Goal: Task Accomplishment & Management: Manage account settings

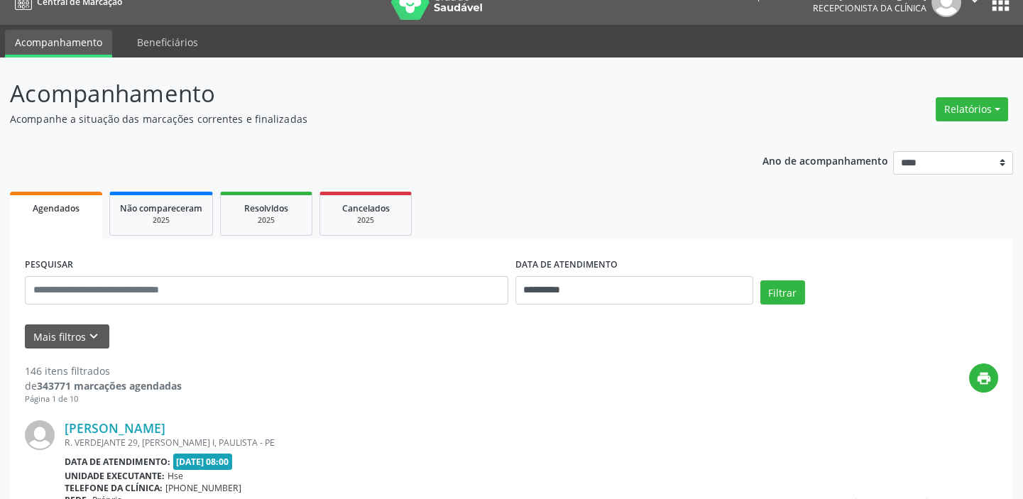
scroll to position [9, 0]
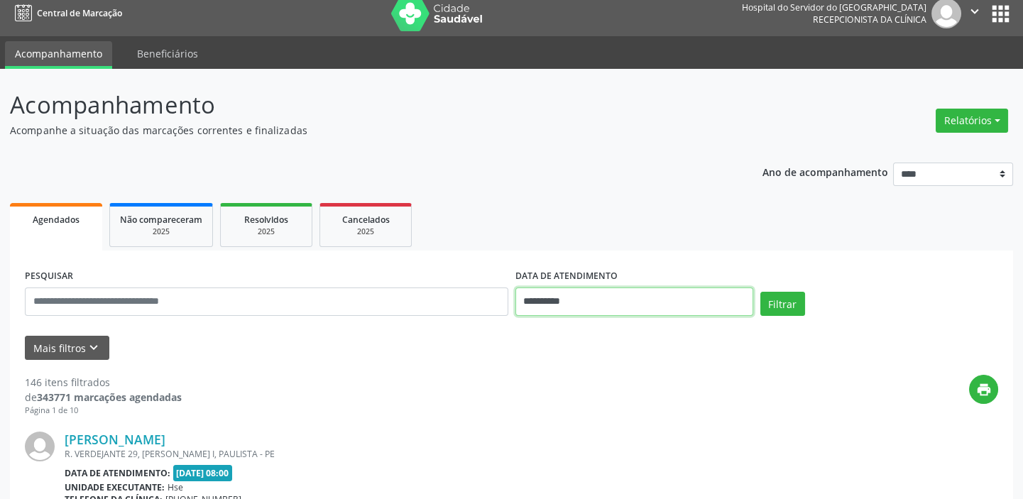
click at [554, 301] on input "**********" at bounding box center [634, 301] width 238 height 28
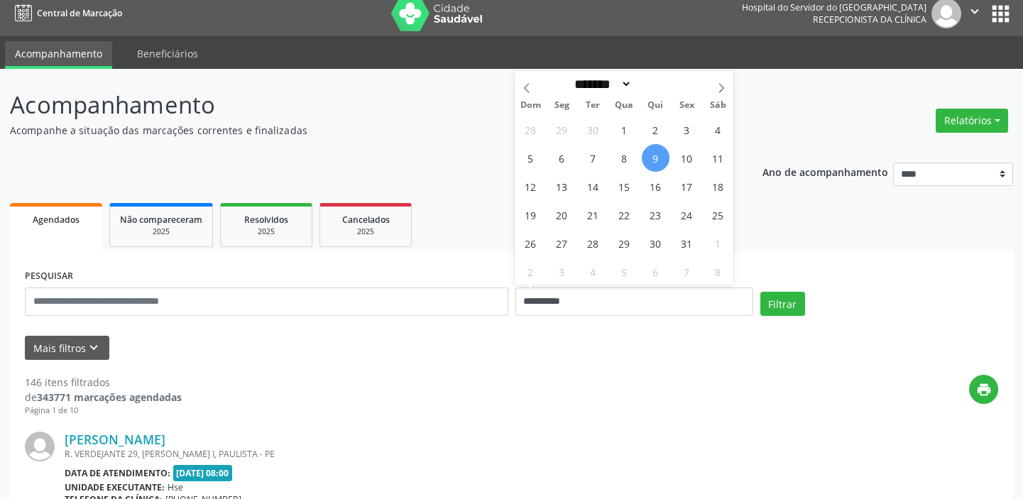
click at [660, 155] on span "9" at bounding box center [656, 158] width 28 height 28
type input "**********"
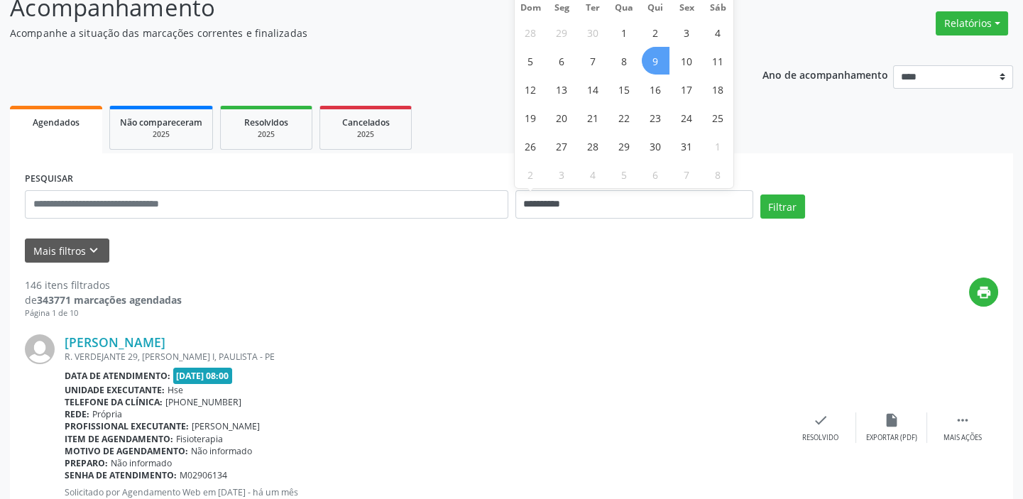
scroll to position [128, 0]
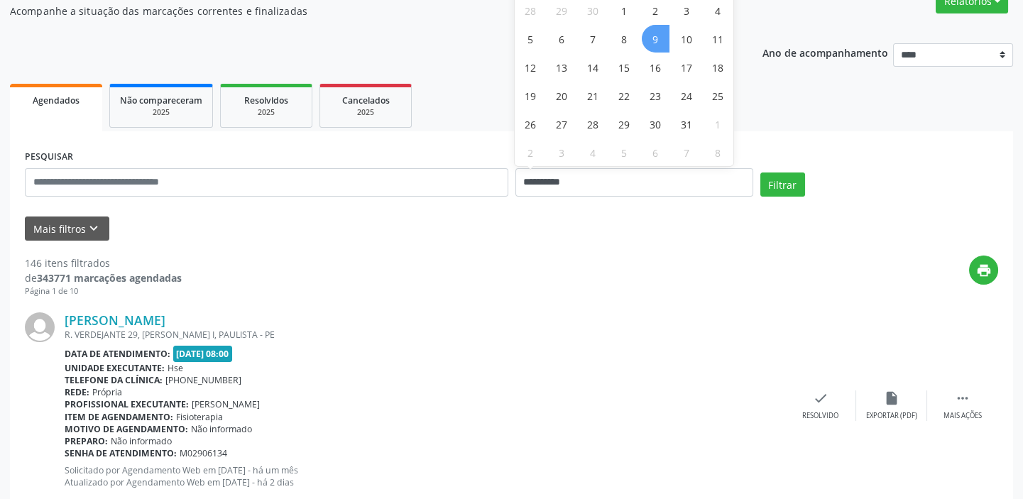
click at [651, 38] on span "9" at bounding box center [656, 39] width 28 height 28
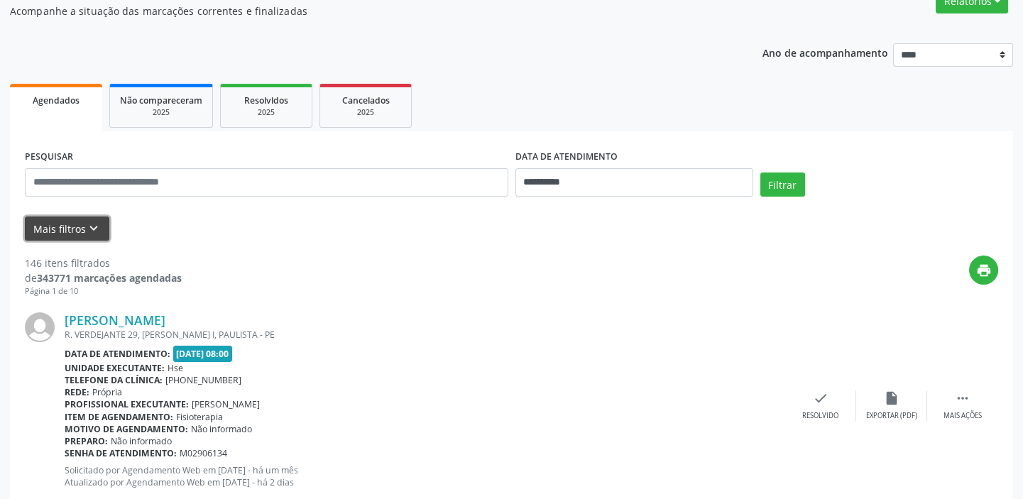
click at [44, 222] on button "Mais filtros keyboard_arrow_down" at bounding box center [67, 228] width 84 height 25
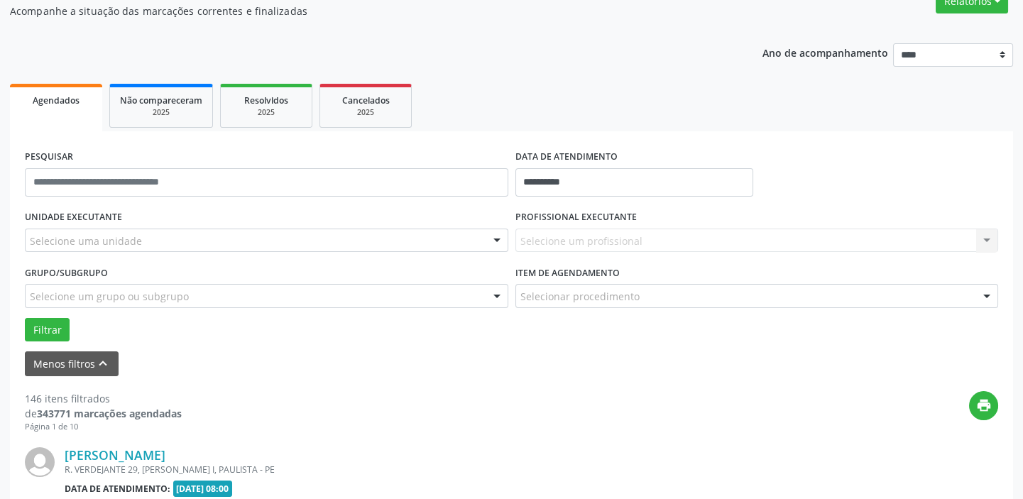
click at [529, 238] on div "Selecione um profissional Nenhum resultado encontrado para: " " Não há nenhuma …" at bounding box center [756, 241] width 483 height 24
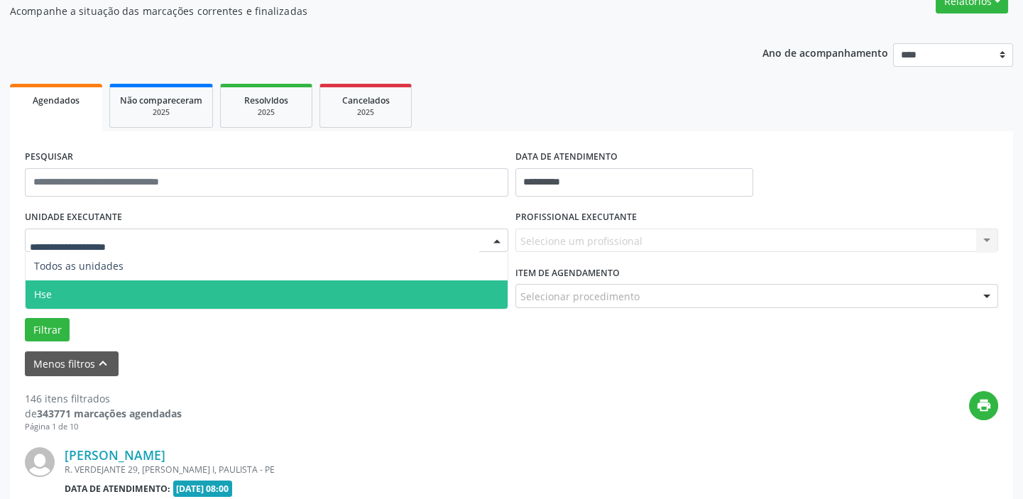
click at [53, 291] on span "Hse" at bounding box center [267, 294] width 482 height 28
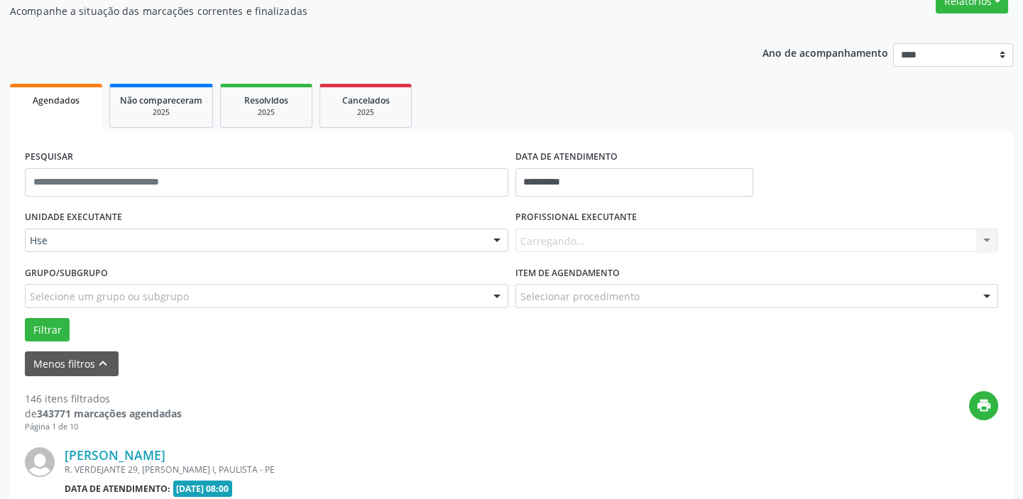
click at [543, 240] on div "Carregando... Nenhum resultado encontrado para: " " Não há nenhuma opção para s…" at bounding box center [756, 241] width 483 height 24
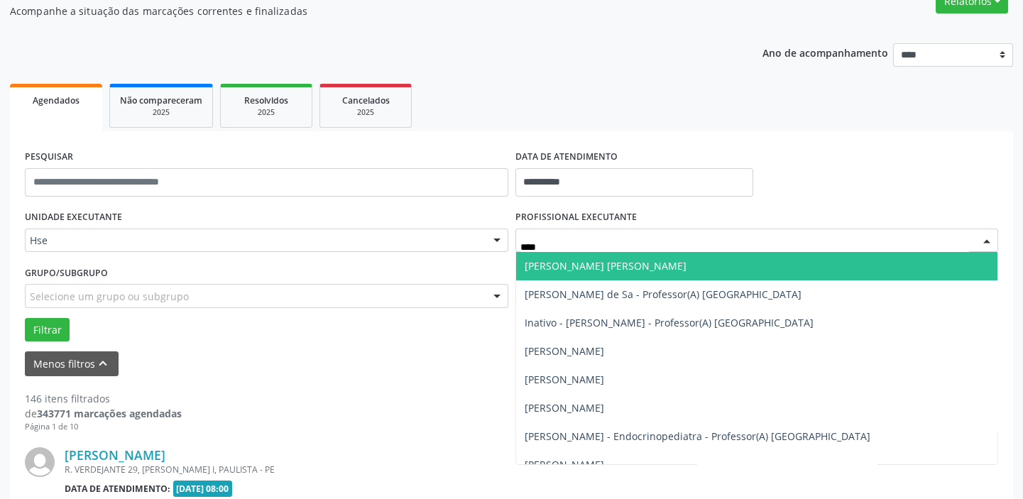
type input "*****"
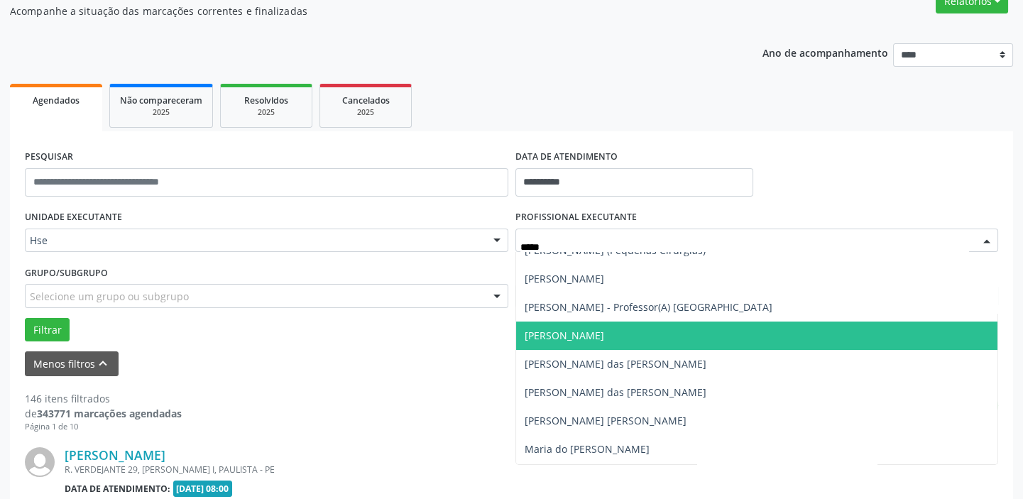
scroll to position [322, 0]
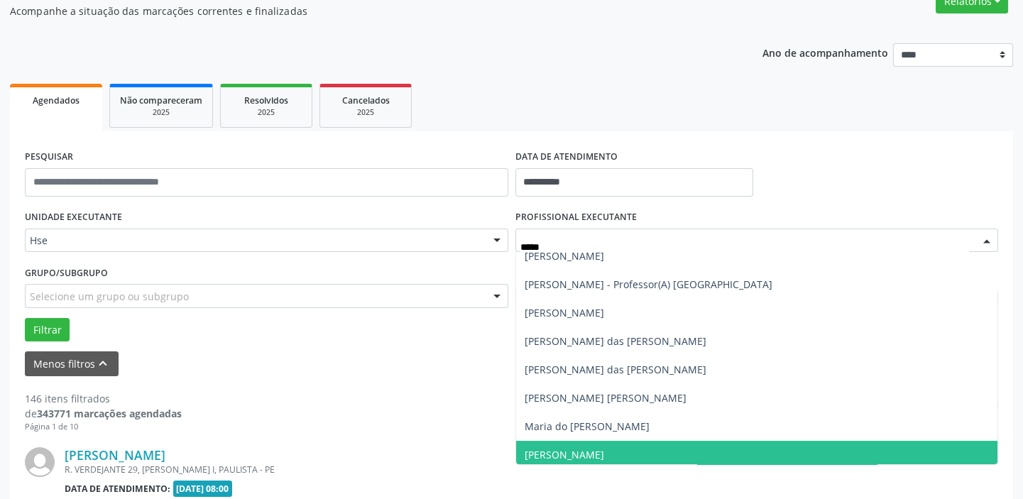
click at [571, 456] on span "[PERSON_NAME]" at bounding box center [563, 454] width 79 height 13
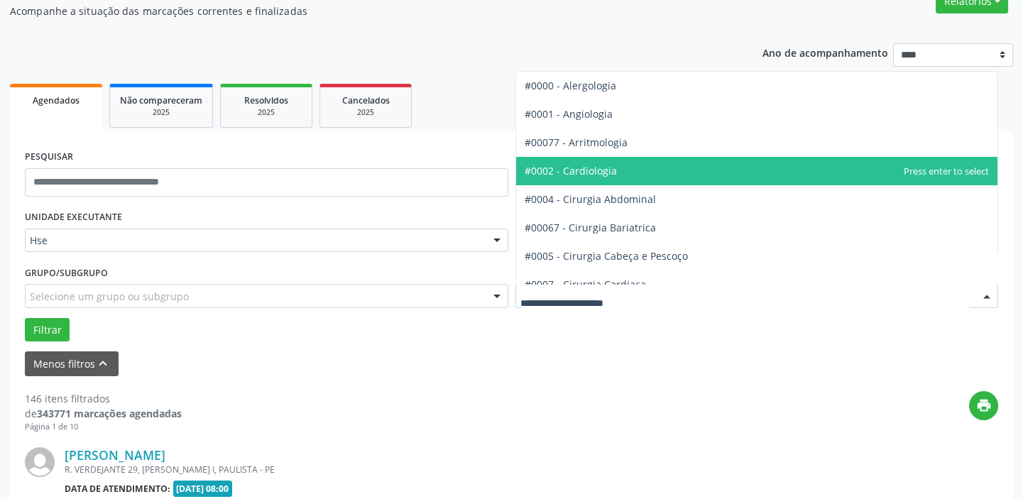
click at [580, 172] on span "#0002 - Cardiologia" at bounding box center [570, 170] width 92 height 13
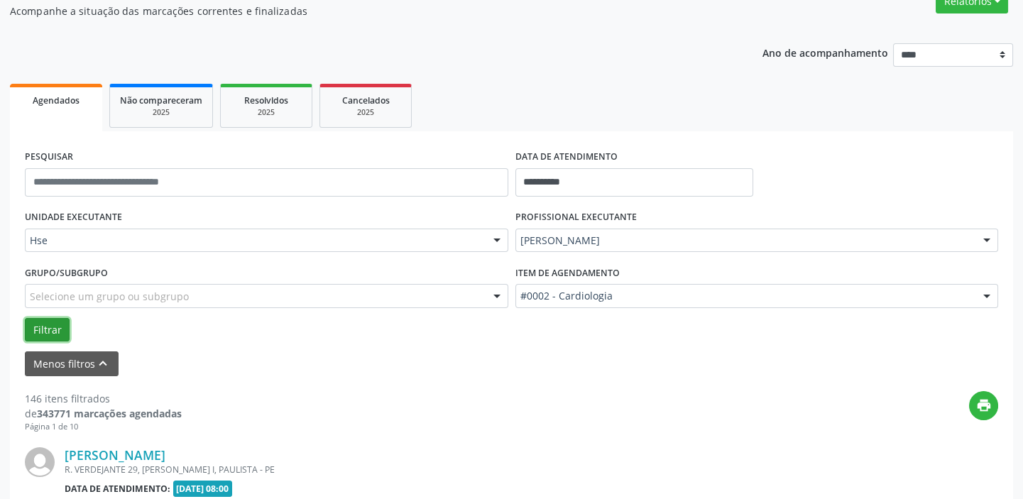
click at [33, 326] on button "Filtrar" at bounding box center [47, 330] width 45 height 24
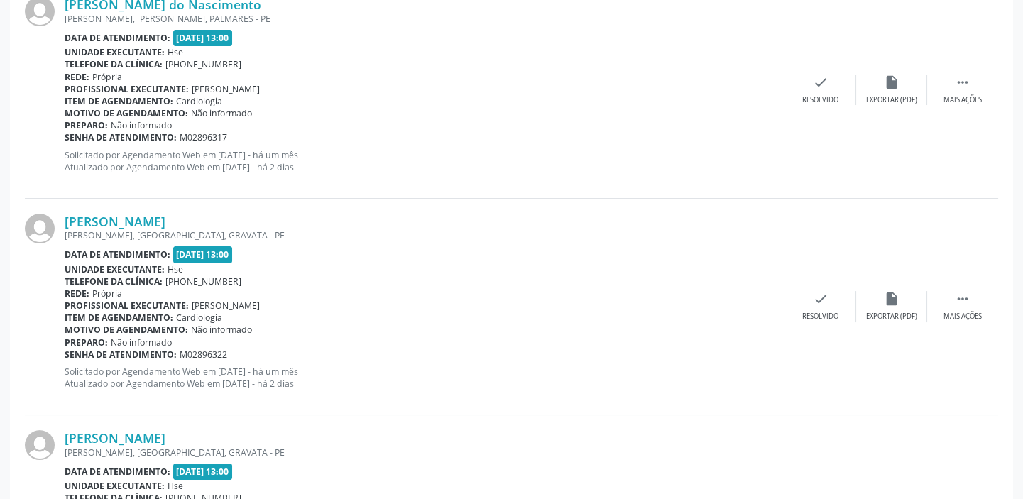
scroll to position [516, 0]
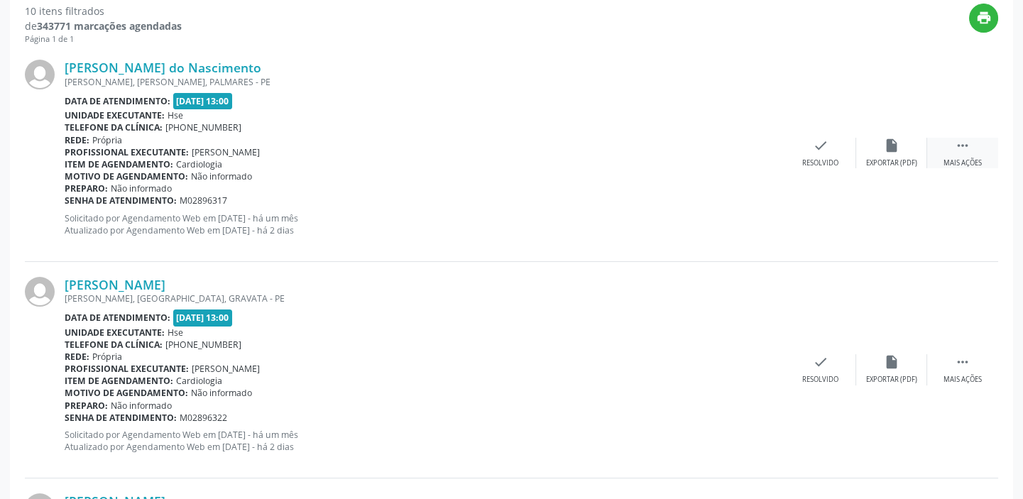
click at [963, 150] on icon "" at bounding box center [962, 146] width 16 height 16
click at [891, 153] on div "alarm_off Não compareceu" at bounding box center [891, 153] width 71 height 31
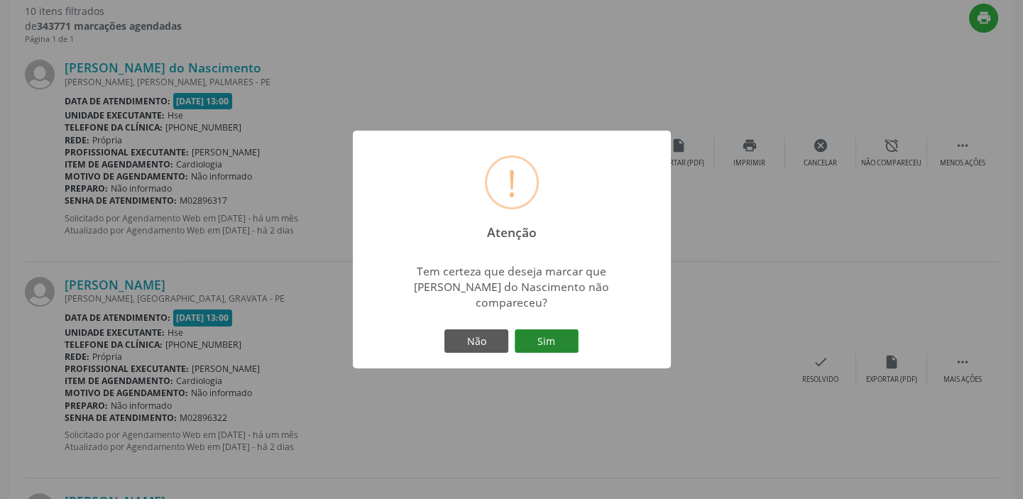
click at [539, 331] on button "Sim" at bounding box center [547, 341] width 64 height 24
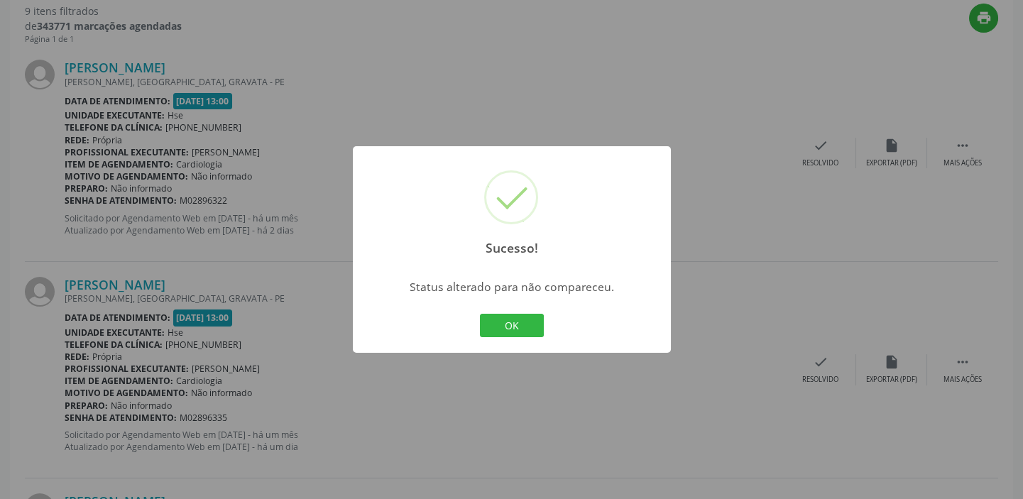
click at [512, 320] on button "OK" at bounding box center [512, 326] width 64 height 24
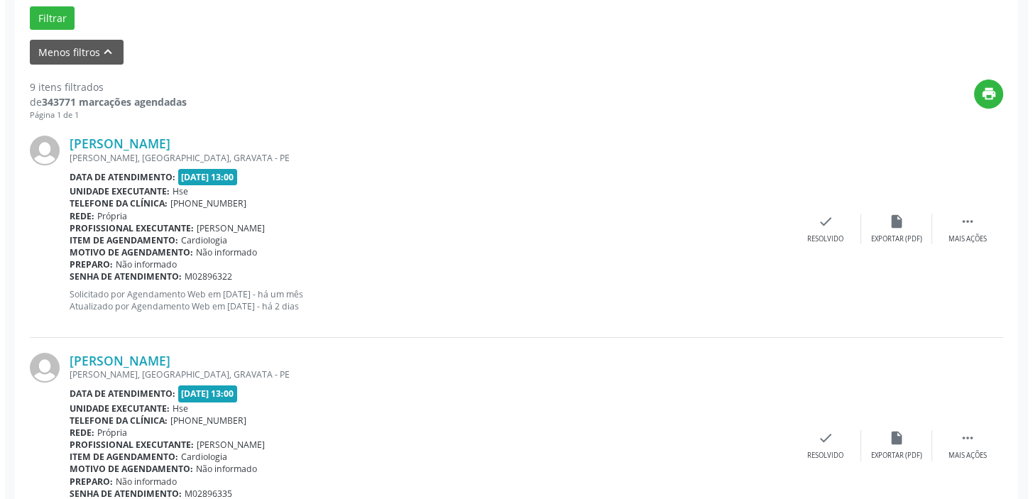
scroll to position [322, 0]
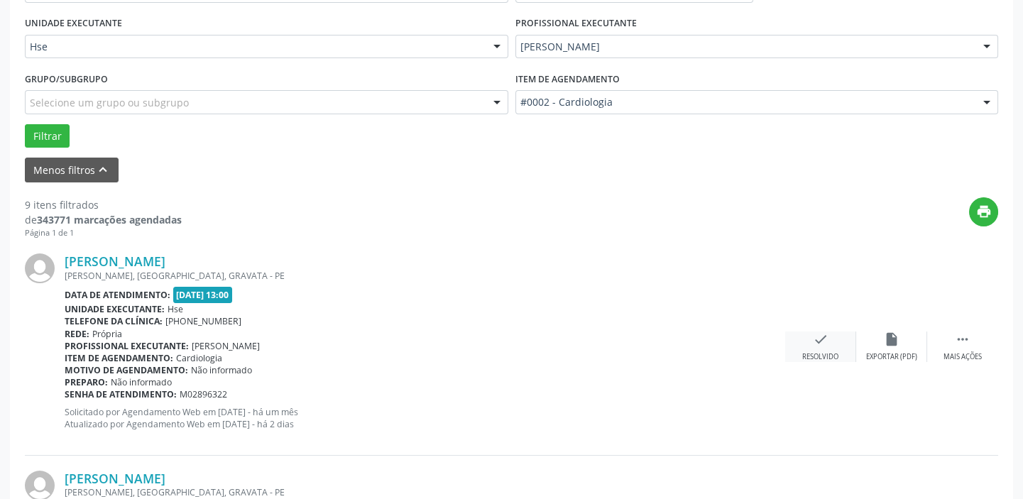
click at [822, 347] on div "check Resolvido" at bounding box center [820, 346] width 71 height 31
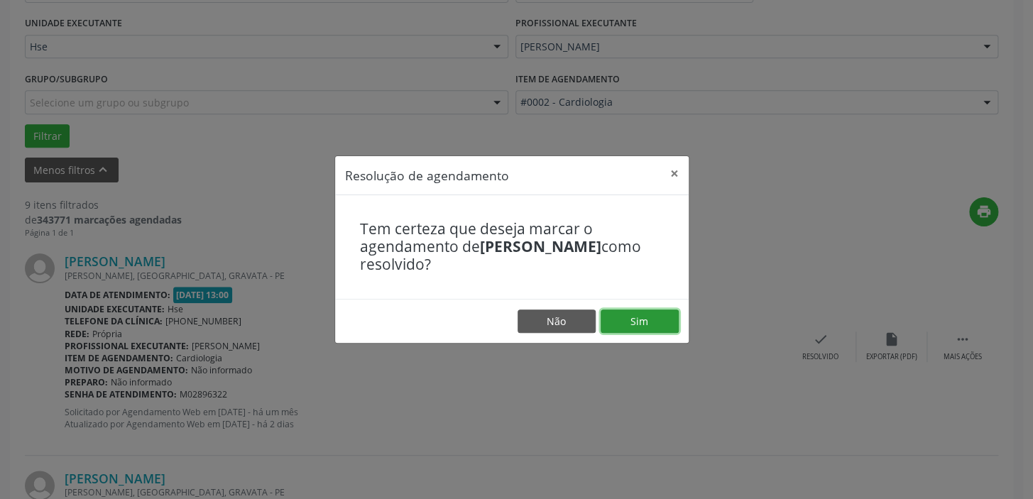
click at [639, 317] on button "Sim" at bounding box center [639, 321] width 78 height 24
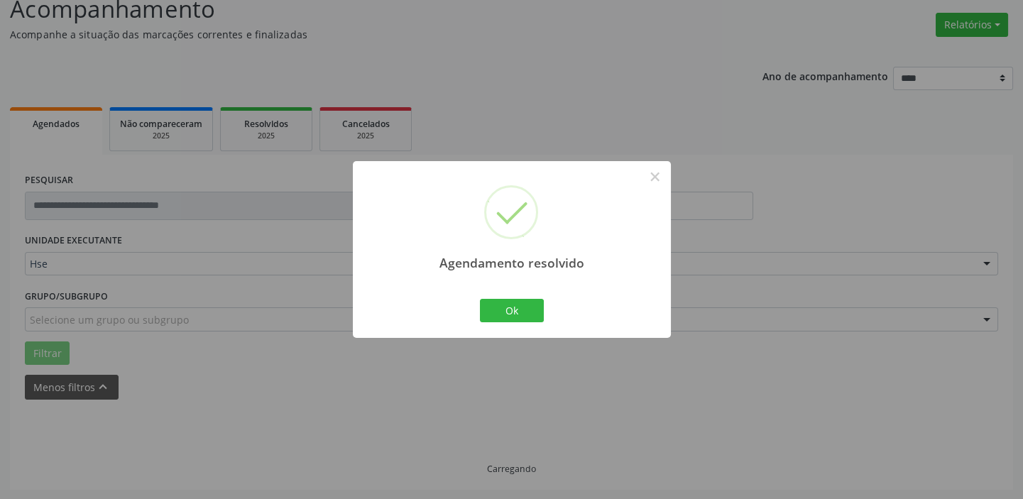
scroll to position [120, 0]
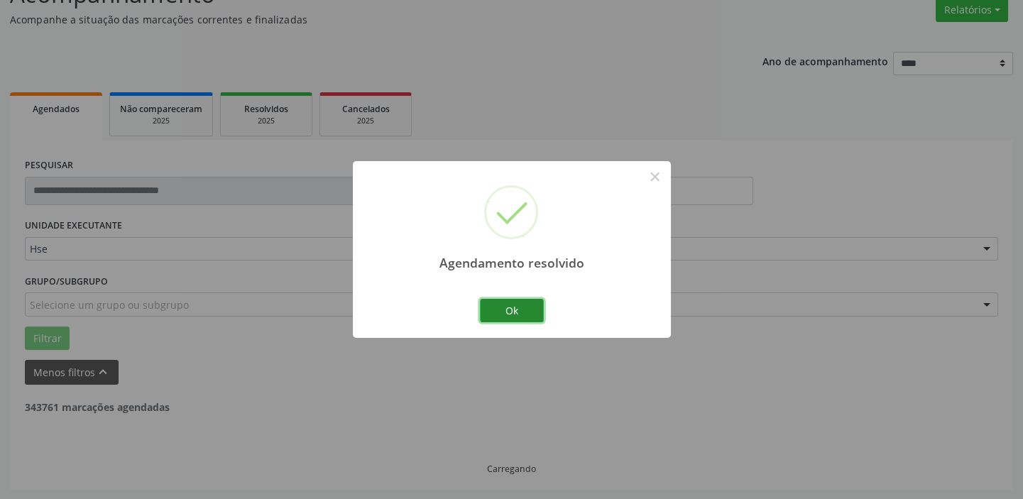
click at [511, 313] on button "Ok" at bounding box center [512, 311] width 64 height 24
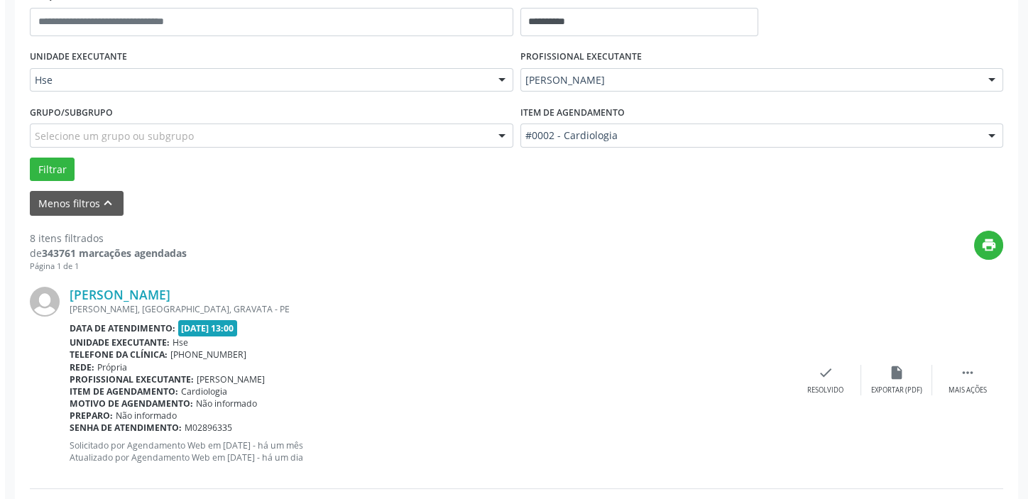
scroll to position [442, 0]
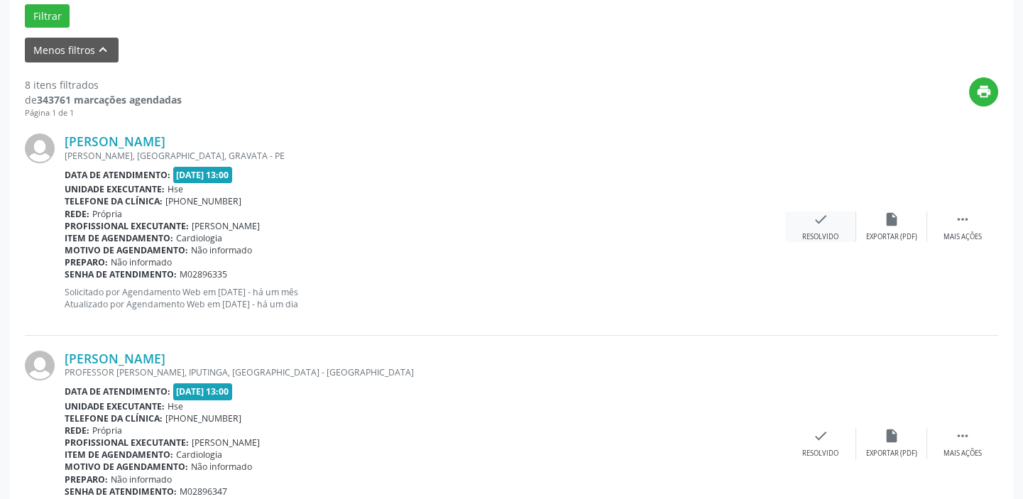
click at [826, 224] on icon "check" at bounding box center [821, 219] width 16 height 16
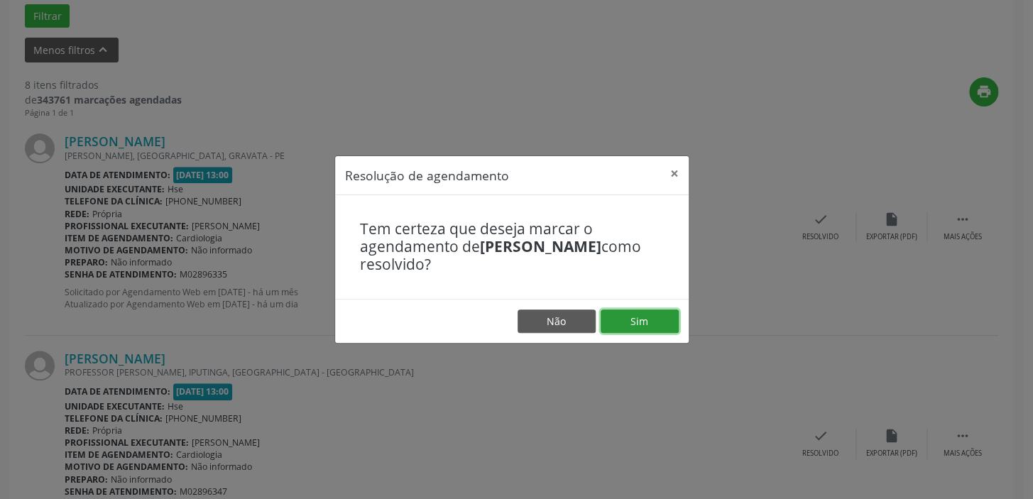
drag, startPoint x: 647, startPoint y: 315, endPoint x: 629, endPoint y: 318, distance: 18.7
click at [647, 316] on button "Sim" at bounding box center [639, 321] width 78 height 24
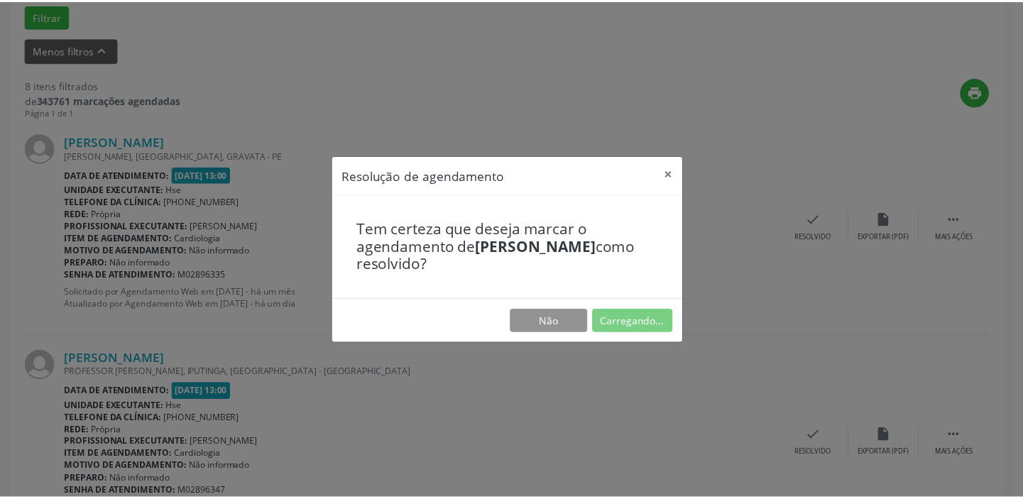
scroll to position [105, 0]
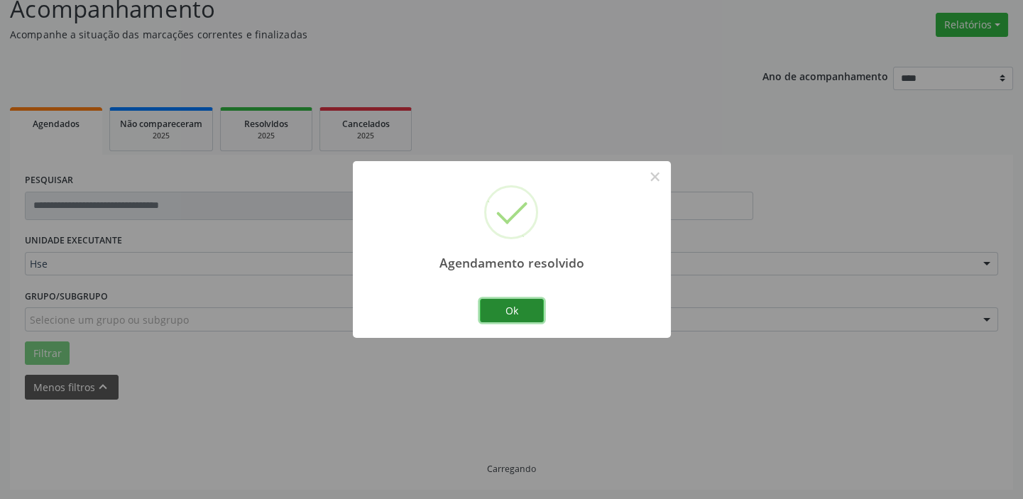
click at [526, 307] on button "Ok" at bounding box center [512, 311] width 64 height 24
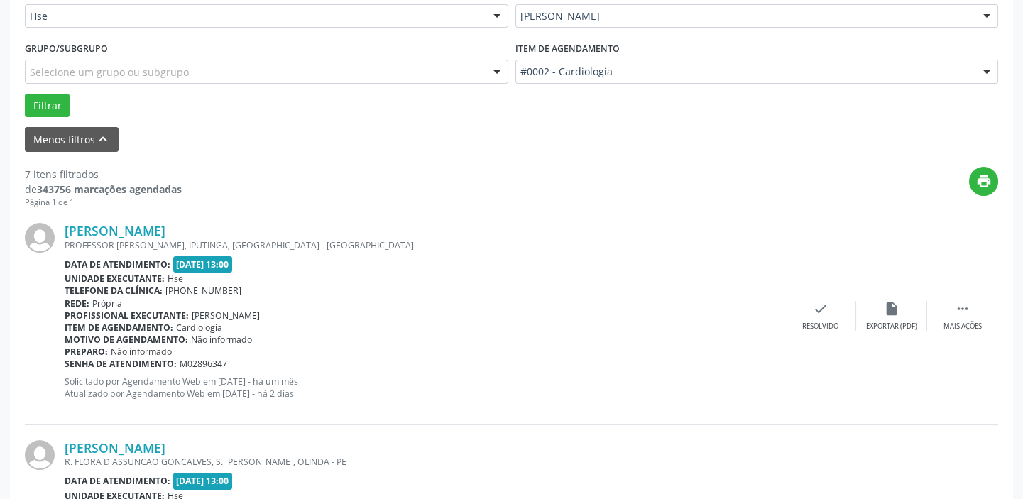
scroll to position [363, 0]
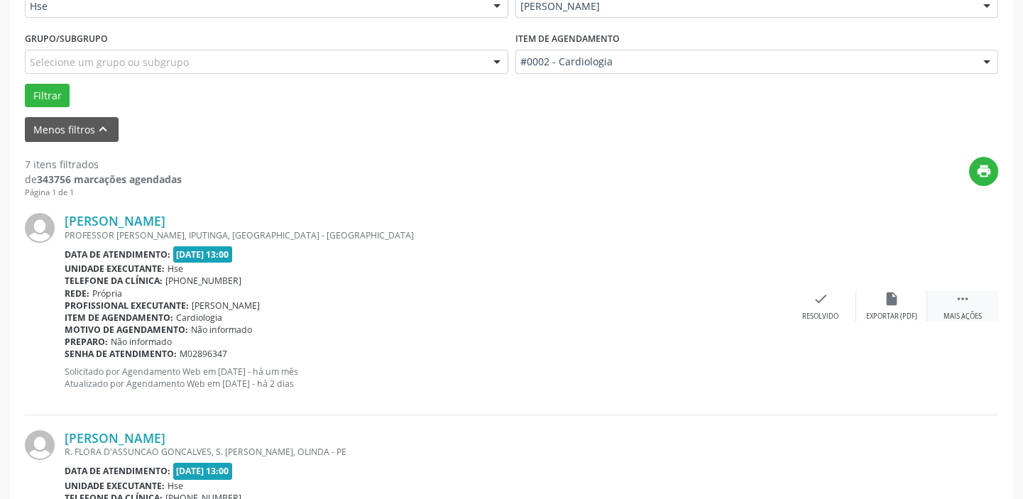
click at [967, 299] on icon "" at bounding box center [962, 299] width 16 height 16
drag, startPoint x: 875, startPoint y: 302, endPoint x: 886, endPoint y: 302, distance: 10.6
click at [886, 302] on div "alarm_off Não compareceu" at bounding box center [891, 306] width 71 height 31
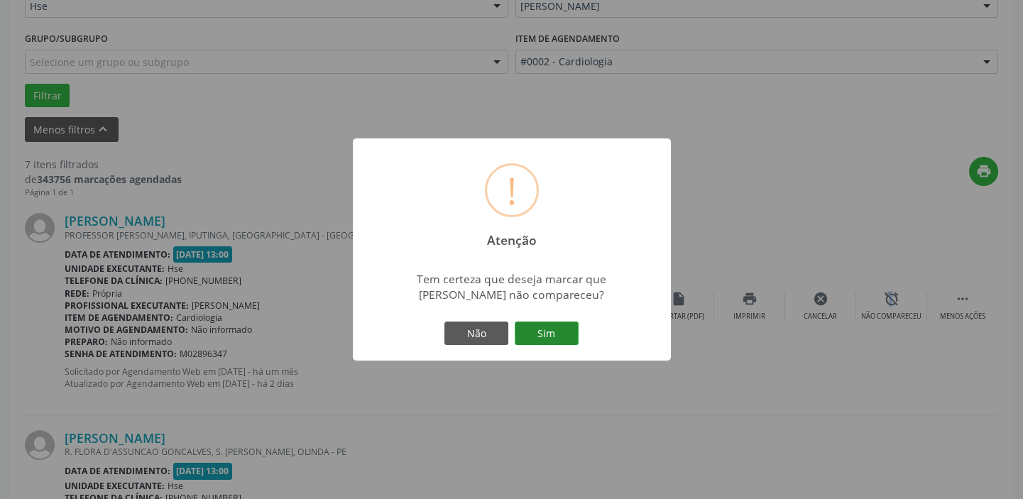
click at [547, 330] on button "Sim" at bounding box center [547, 333] width 64 height 24
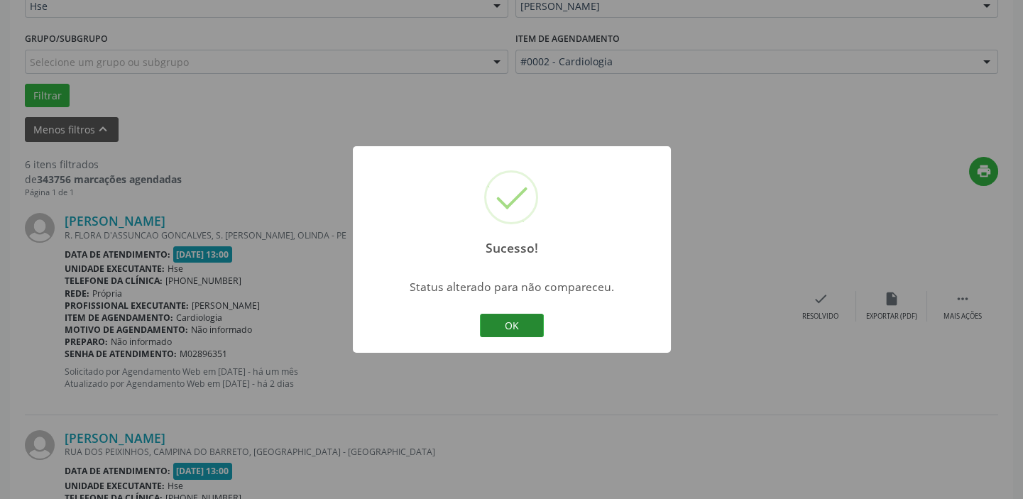
click at [496, 323] on button "OK" at bounding box center [512, 326] width 64 height 24
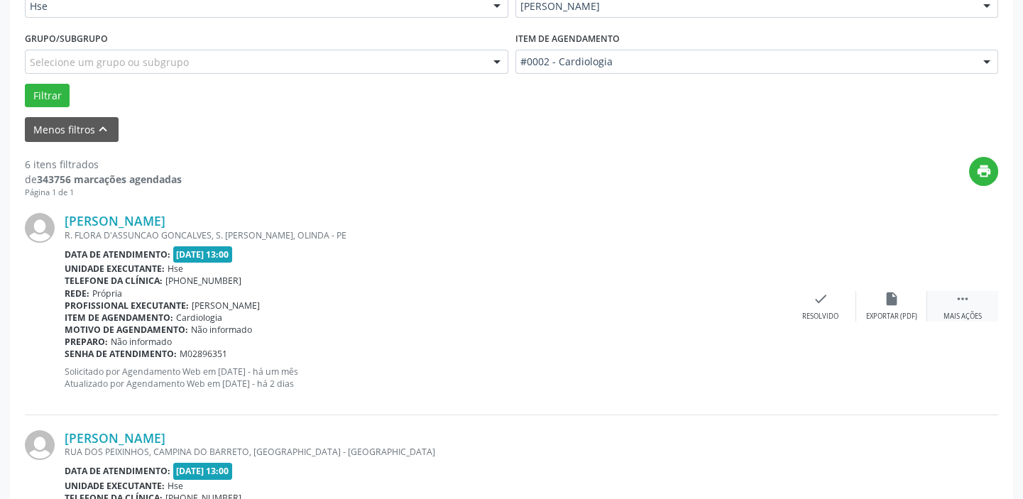
click at [970, 307] on div " Mais ações" at bounding box center [962, 306] width 71 height 31
click at [894, 304] on icon "alarm_off" at bounding box center [892, 299] width 16 height 16
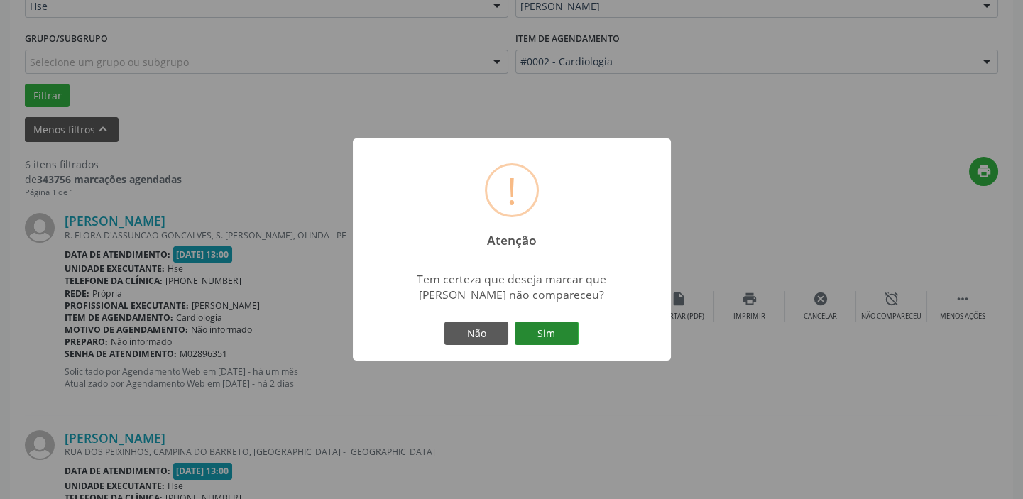
click at [554, 330] on button "Sim" at bounding box center [547, 333] width 64 height 24
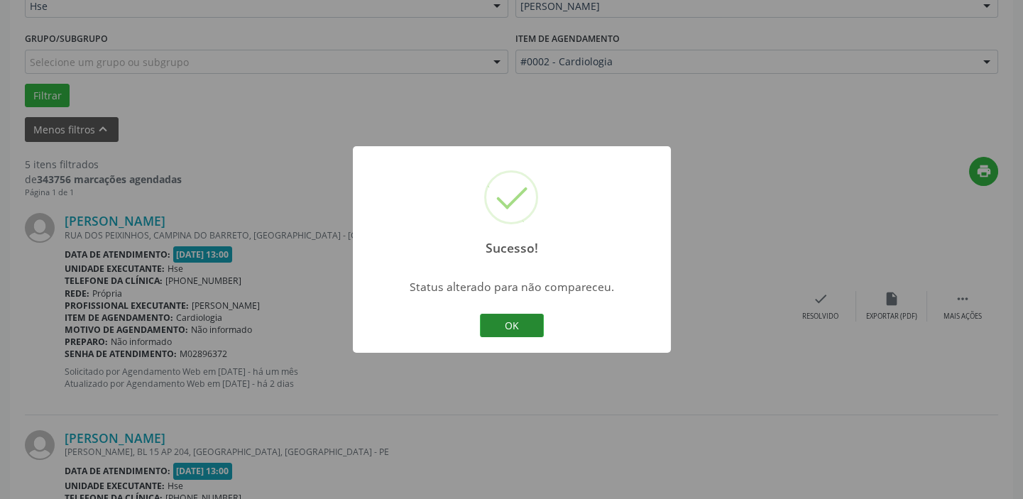
click at [526, 326] on button "OK" at bounding box center [512, 326] width 64 height 24
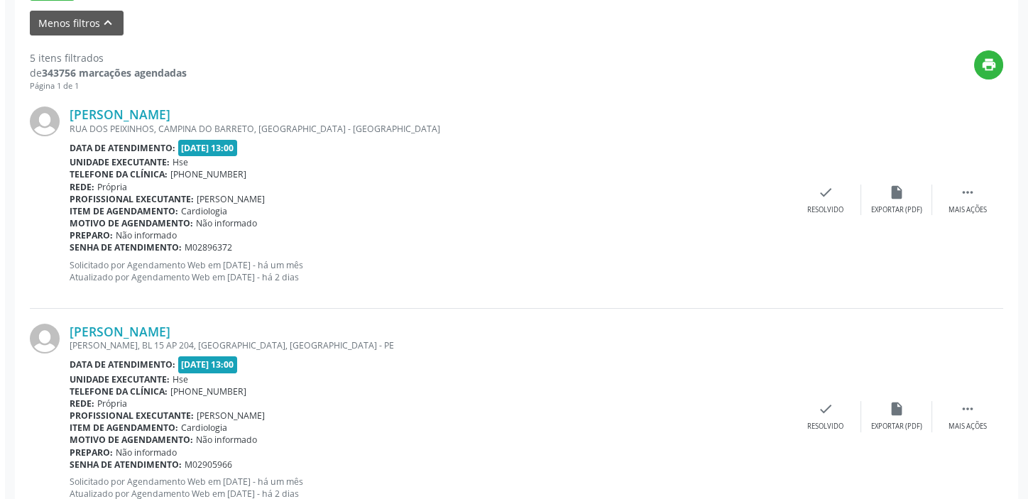
scroll to position [492, 0]
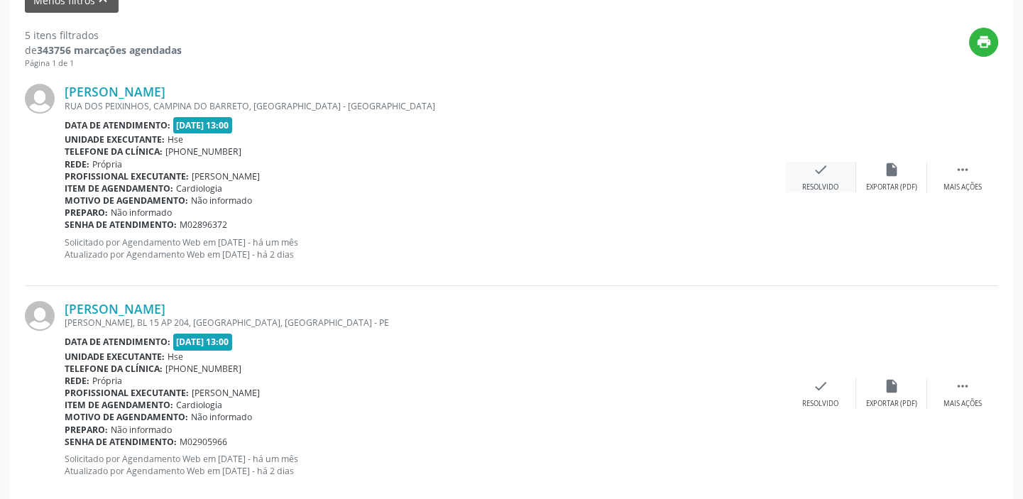
click at [831, 170] on div "check Resolvido" at bounding box center [820, 177] width 71 height 31
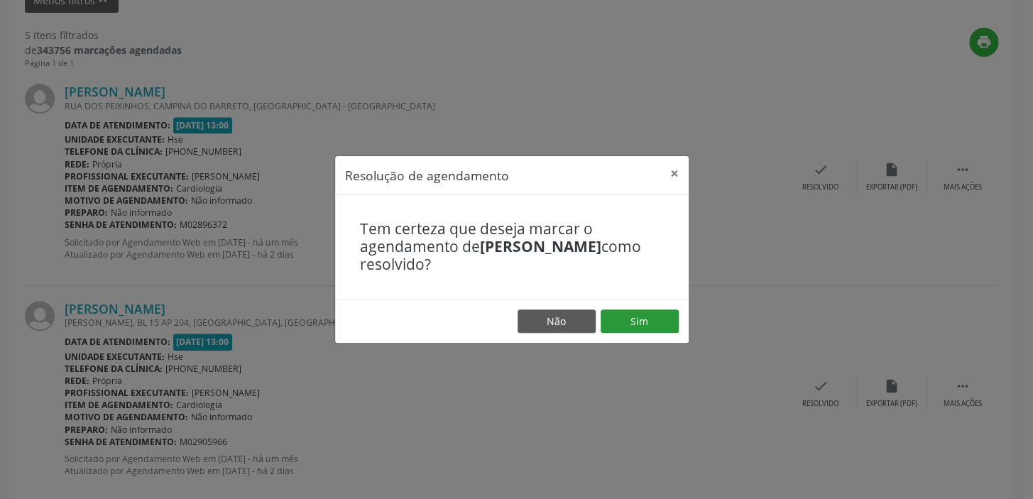
click at [635, 307] on footer "Não Sim" at bounding box center [511, 321] width 353 height 45
click at [629, 312] on button "Sim" at bounding box center [639, 321] width 78 height 24
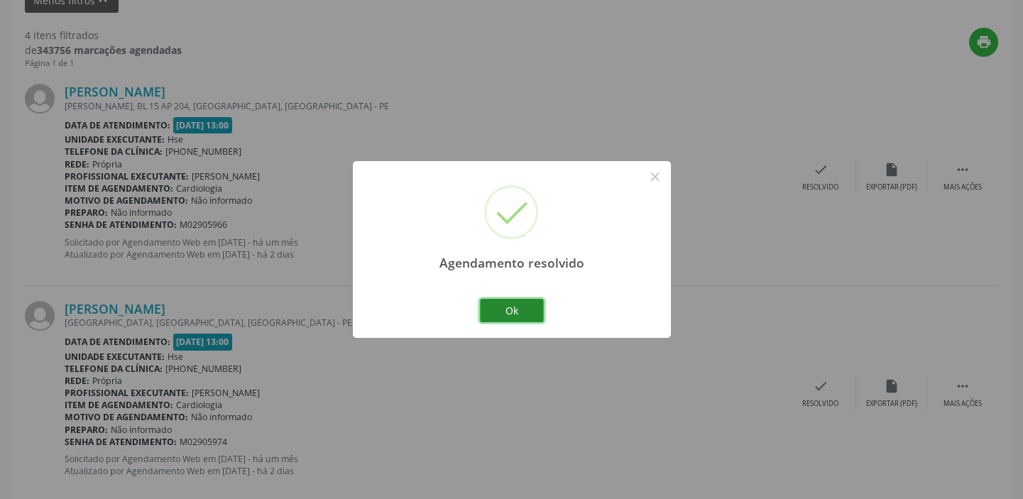
click at [515, 308] on button "Ok" at bounding box center [512, 311] width 64 height 24
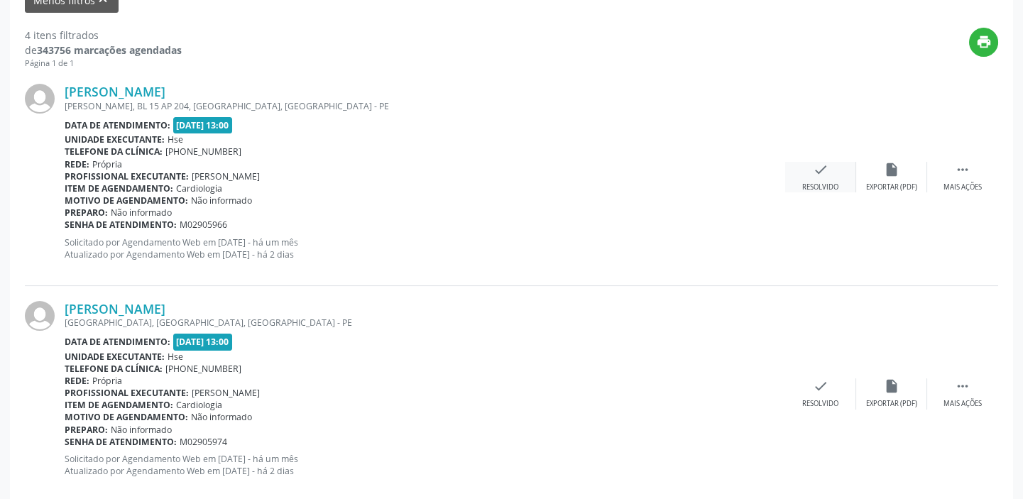
click at [825, 177] on div "check Resolvido" at bounding box center [820, 177] width 71 height 31
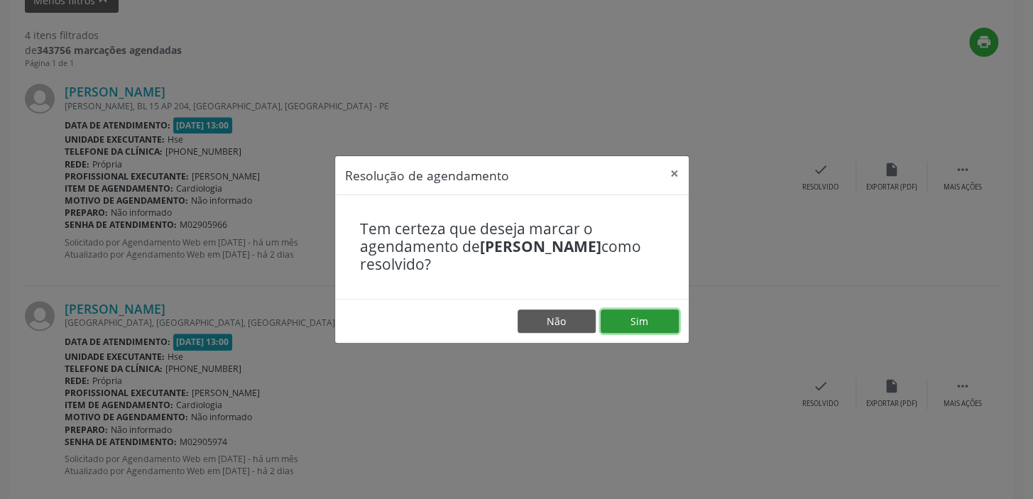
click at [630, 319] on button "Sim" at bounding box center [639, 321] width 78 height 24
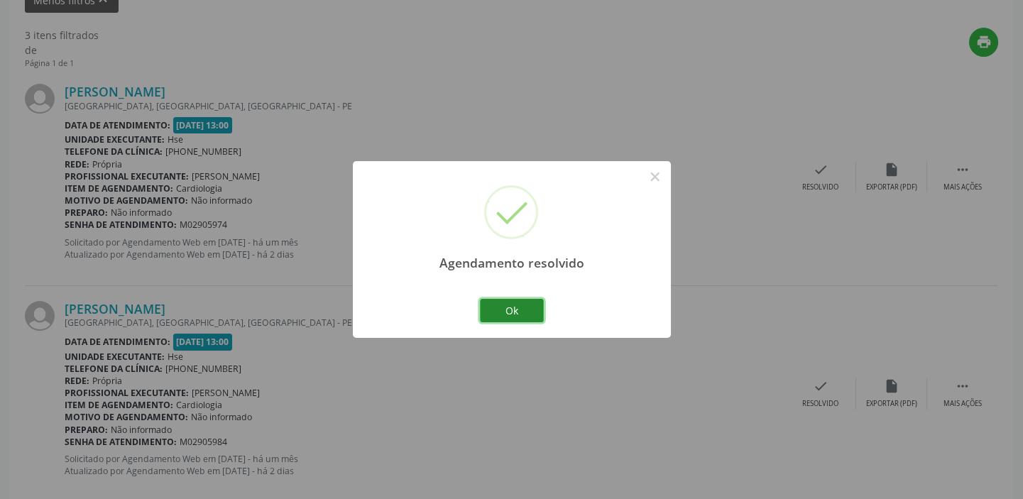
click at [497, 309] on button "Ok" at bounding box center [512, 311] width 64 height 24
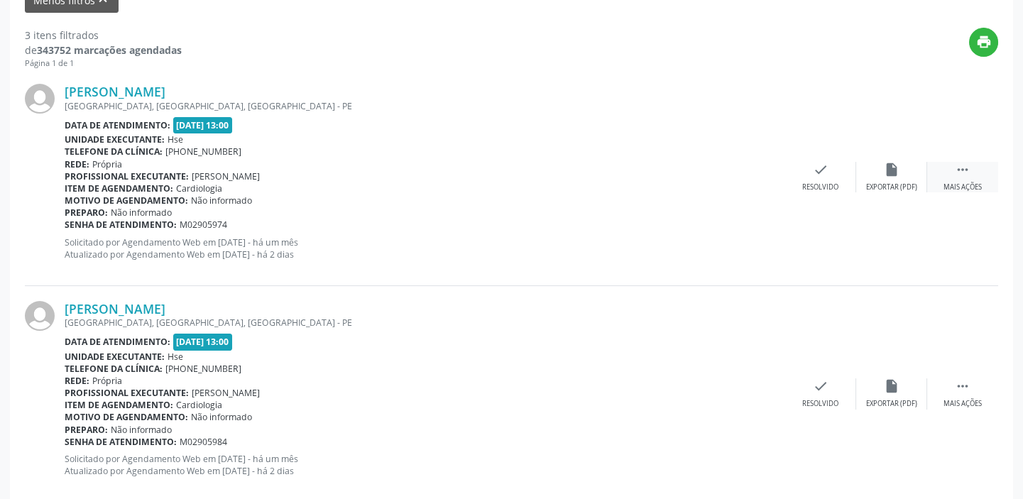
click at [972, 177] on div " Mais ações" at bounding box center [962, 177] width 71 height 31
click at [894, 175] on icon "alarm_off" at bounding box center [892, 170] width 16 height 16
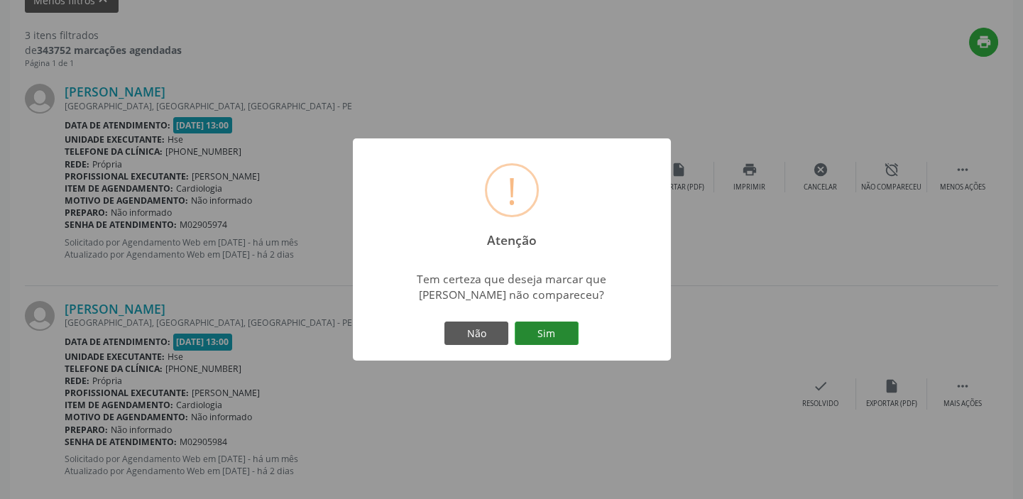
click at [544, 330] on button "Sim" at bounding box center [547, 333] width 64 height 24
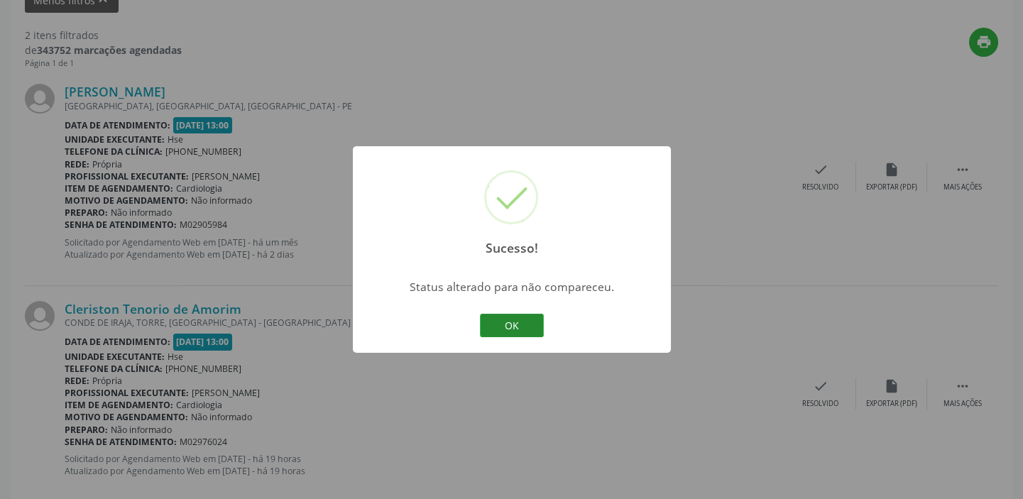
click at [504, 326] on button "OK" at bounding box center [512, 326] width 64 height 24
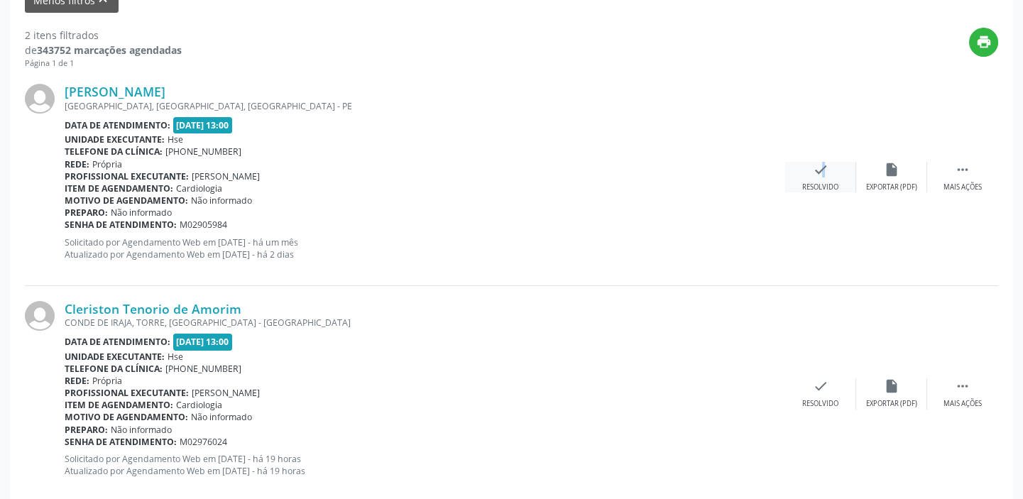
click at [815, 170] on icon "check" at bounding box center [821, 170] width 16 height 16
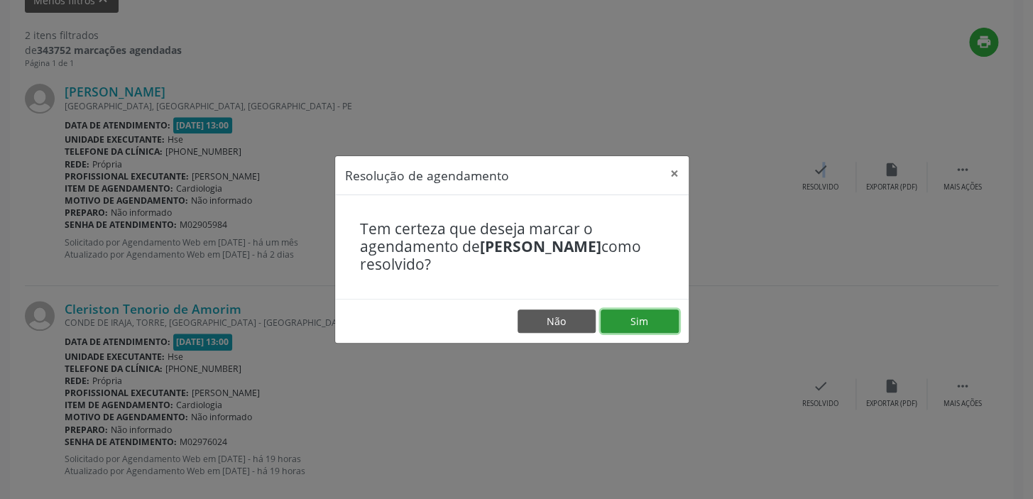
click at [634, 323] on button "Sim" at bounding box center [639, 321] width 78 height 24
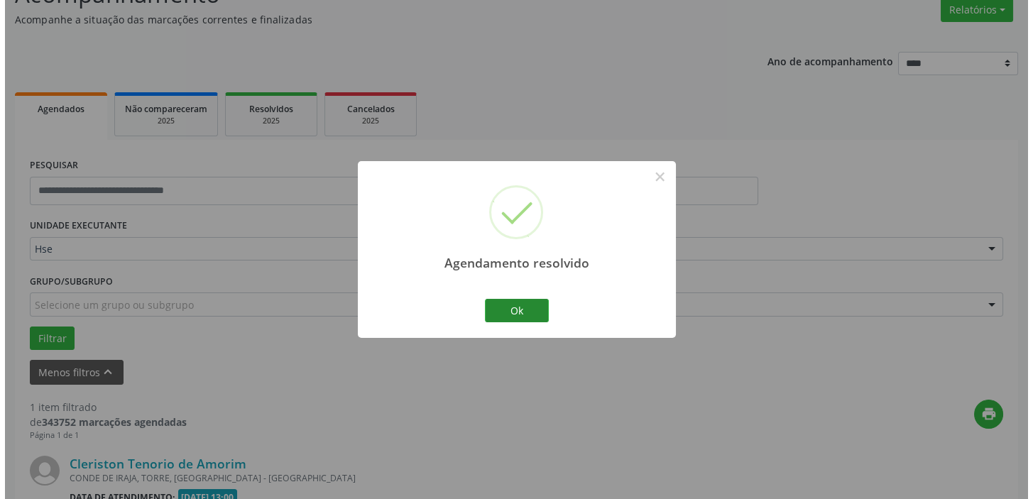
scroll to position [302, 0]
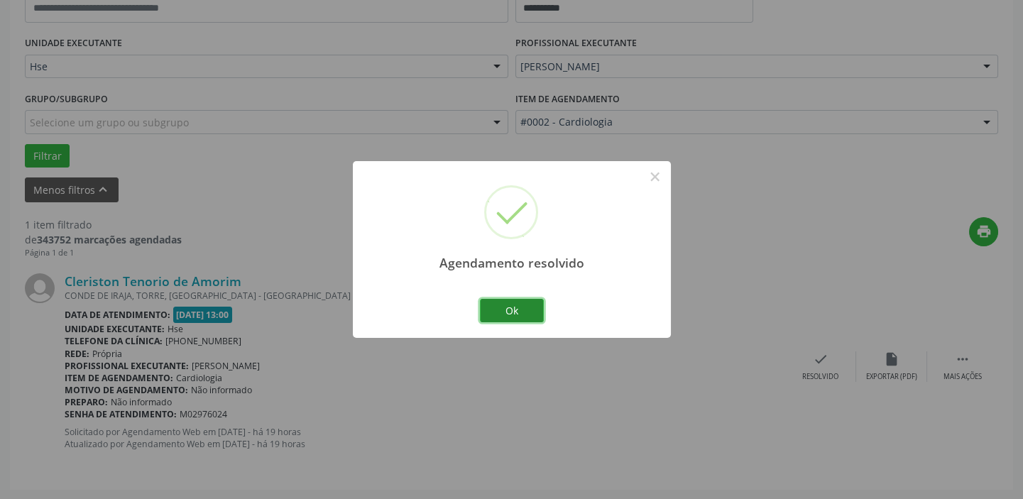
click at [512, 310] on button "Ok" at bounding box center [512, 311] width 64 height 24
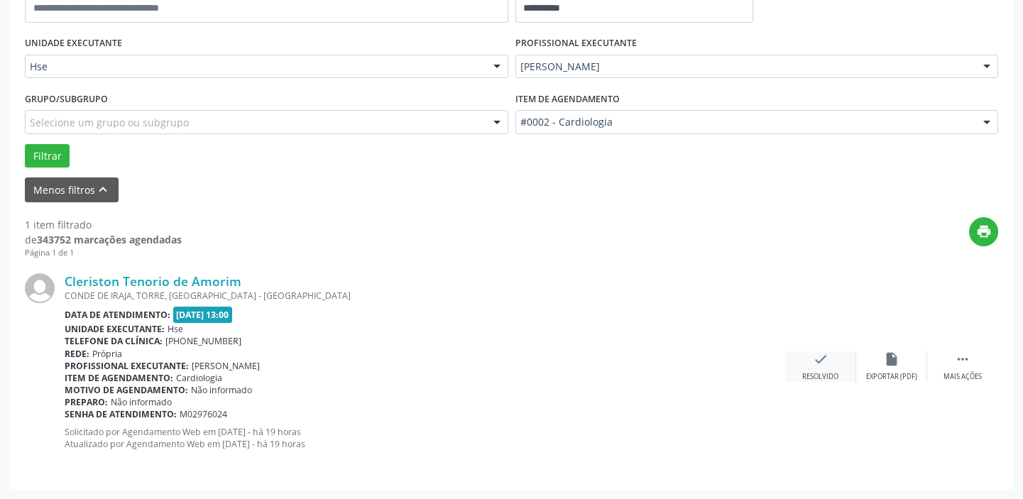
click at [819, 360] on icon "check" at bounding box center [821, 359] width 16 height 16
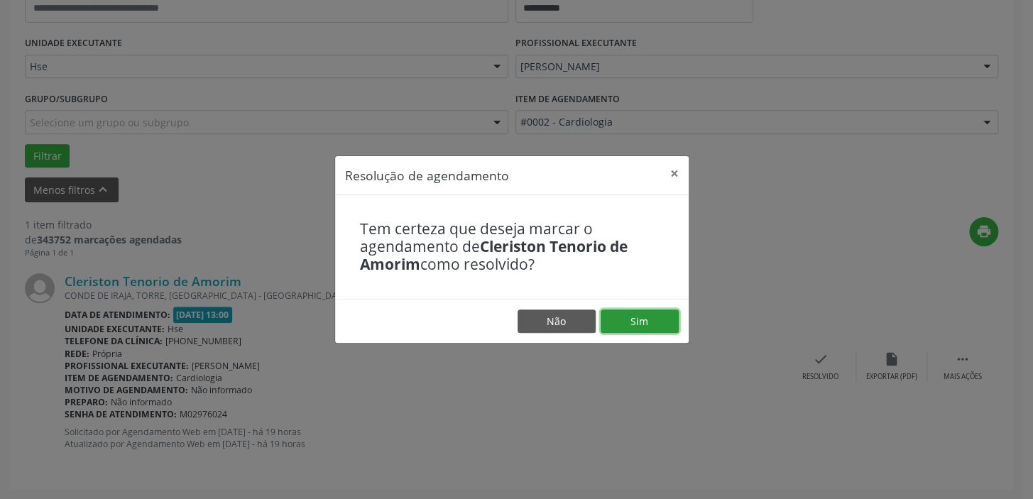
click at [649, 315] on button "Sim" at bounding box center [639, 321] width 78 height 24
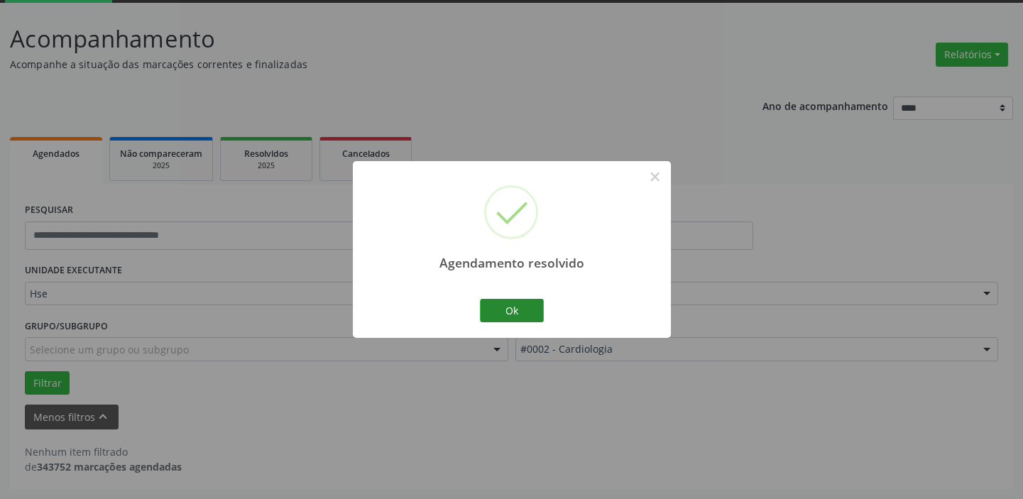
scroll to position [74, 0]
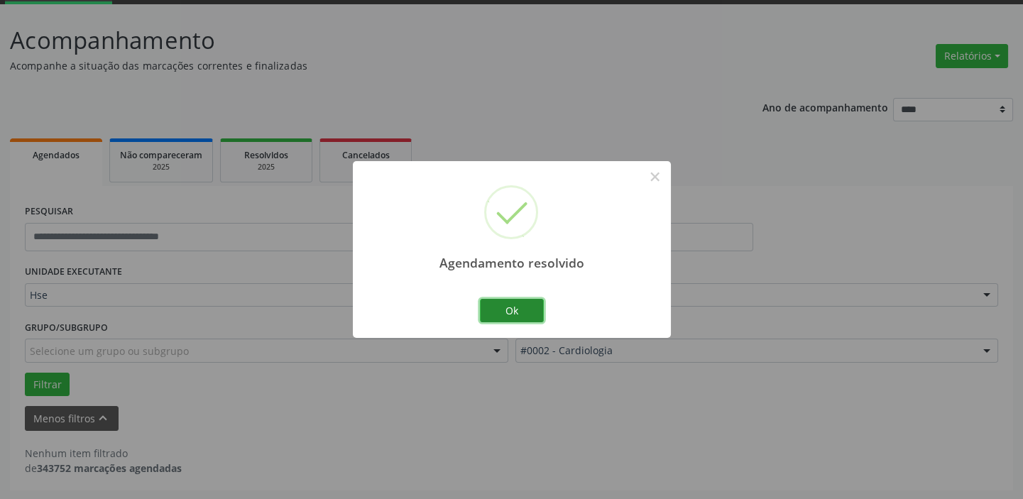
click at [520, 306] on button "Ok" at bounding box center [512, 311] width 64 height 24
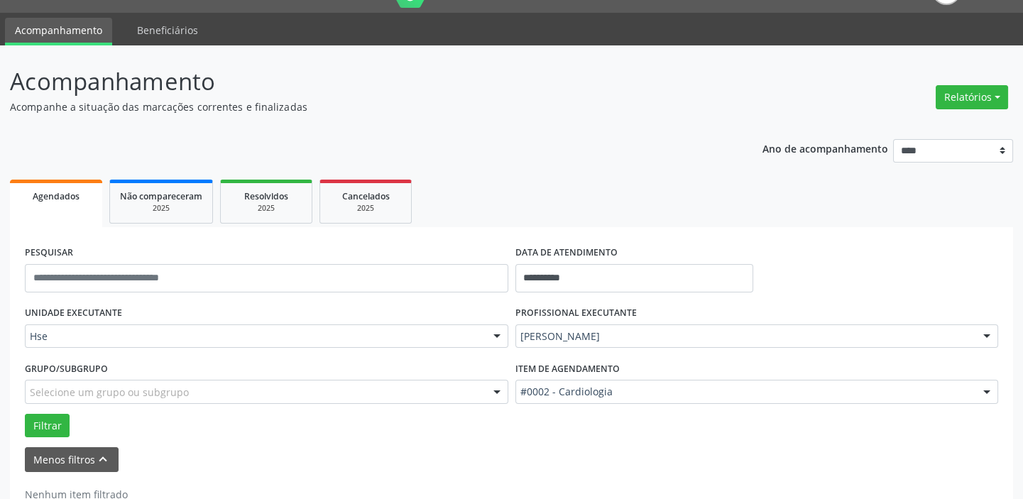
scroll to position [0, 0]
